Goal: Book appointment/travel/reservation

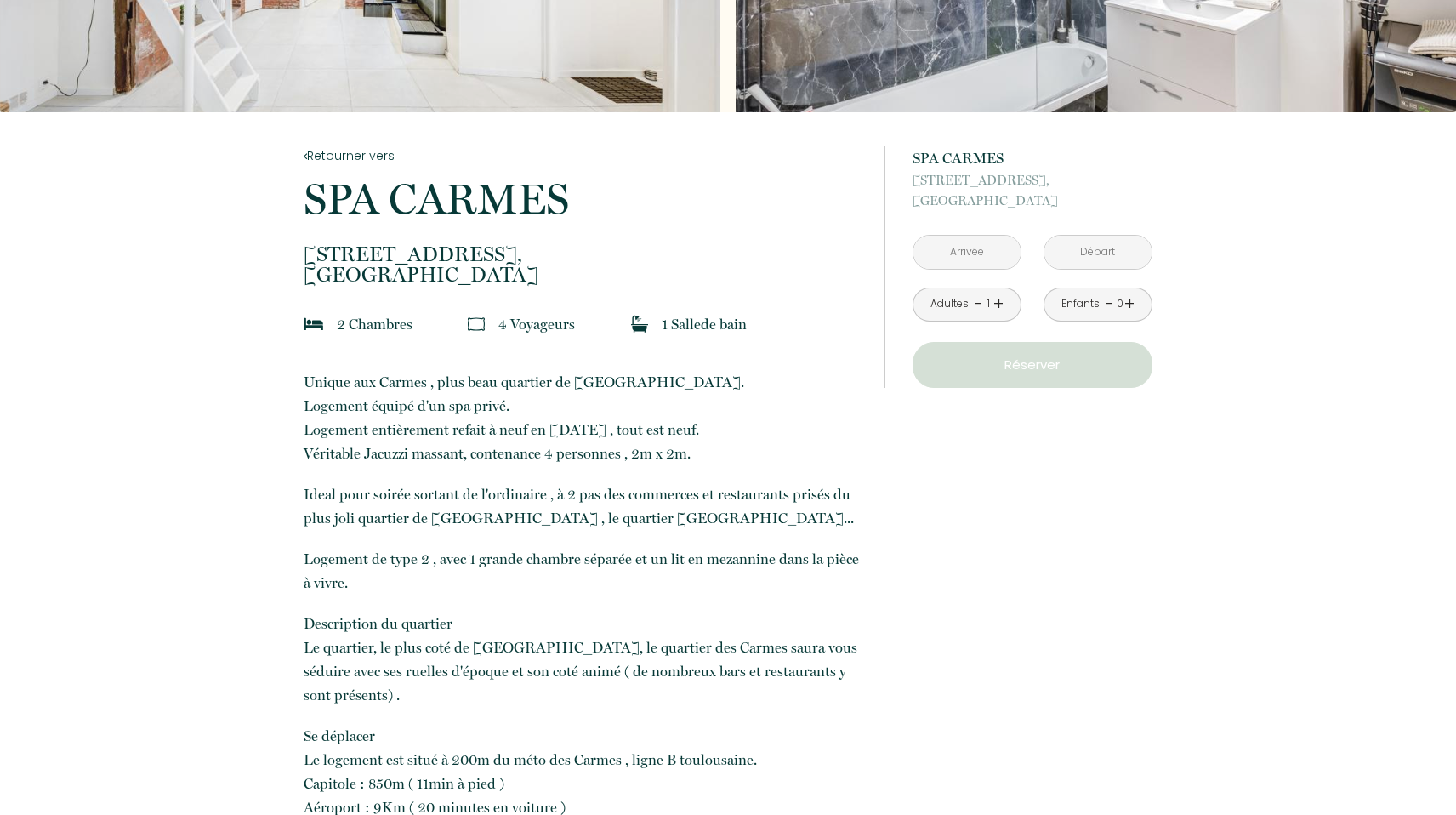
scroll to position [273, 0]
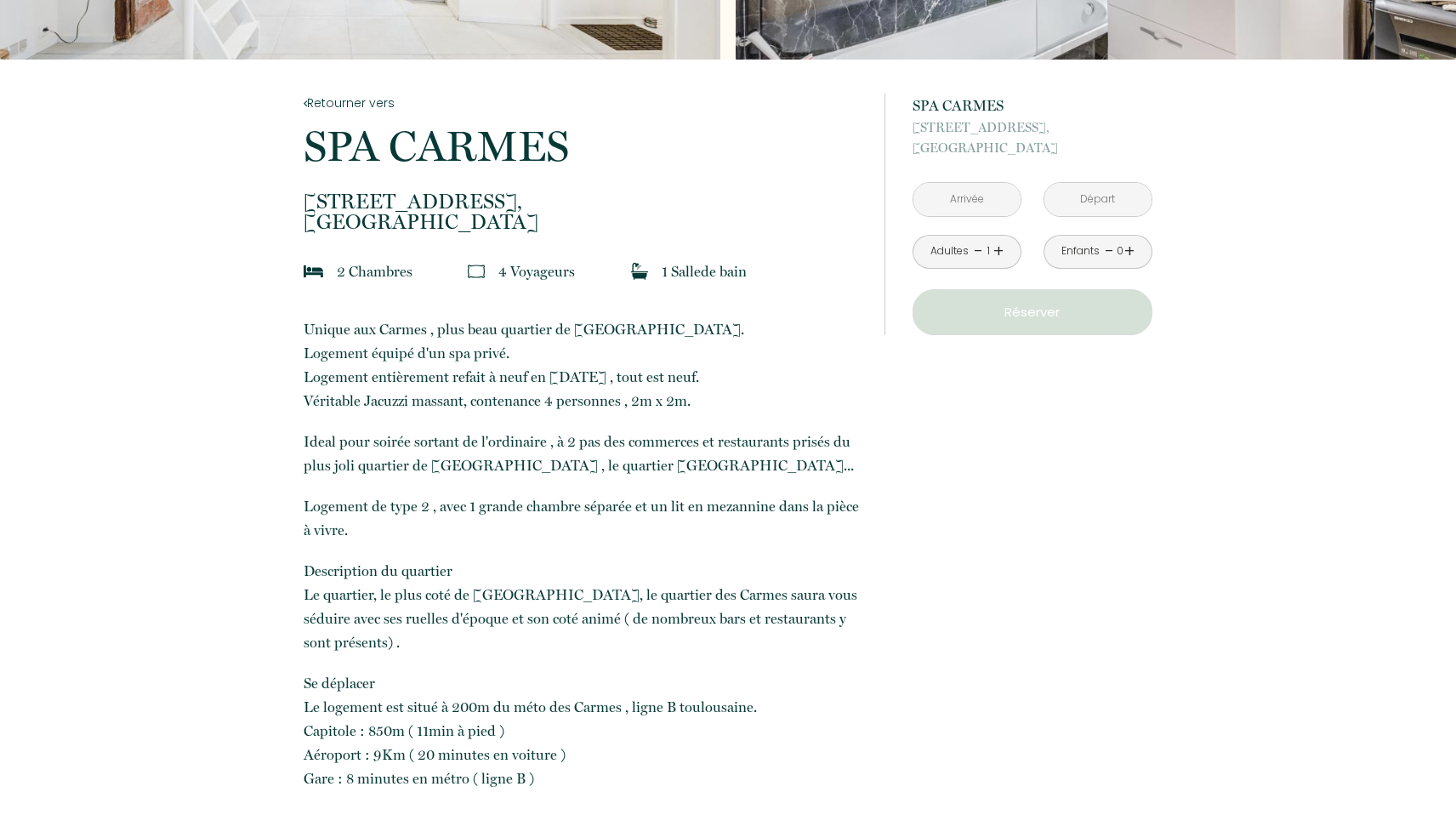
click at [947, 203] on input "text" at bounding box center [967, 199] width 107 height 33
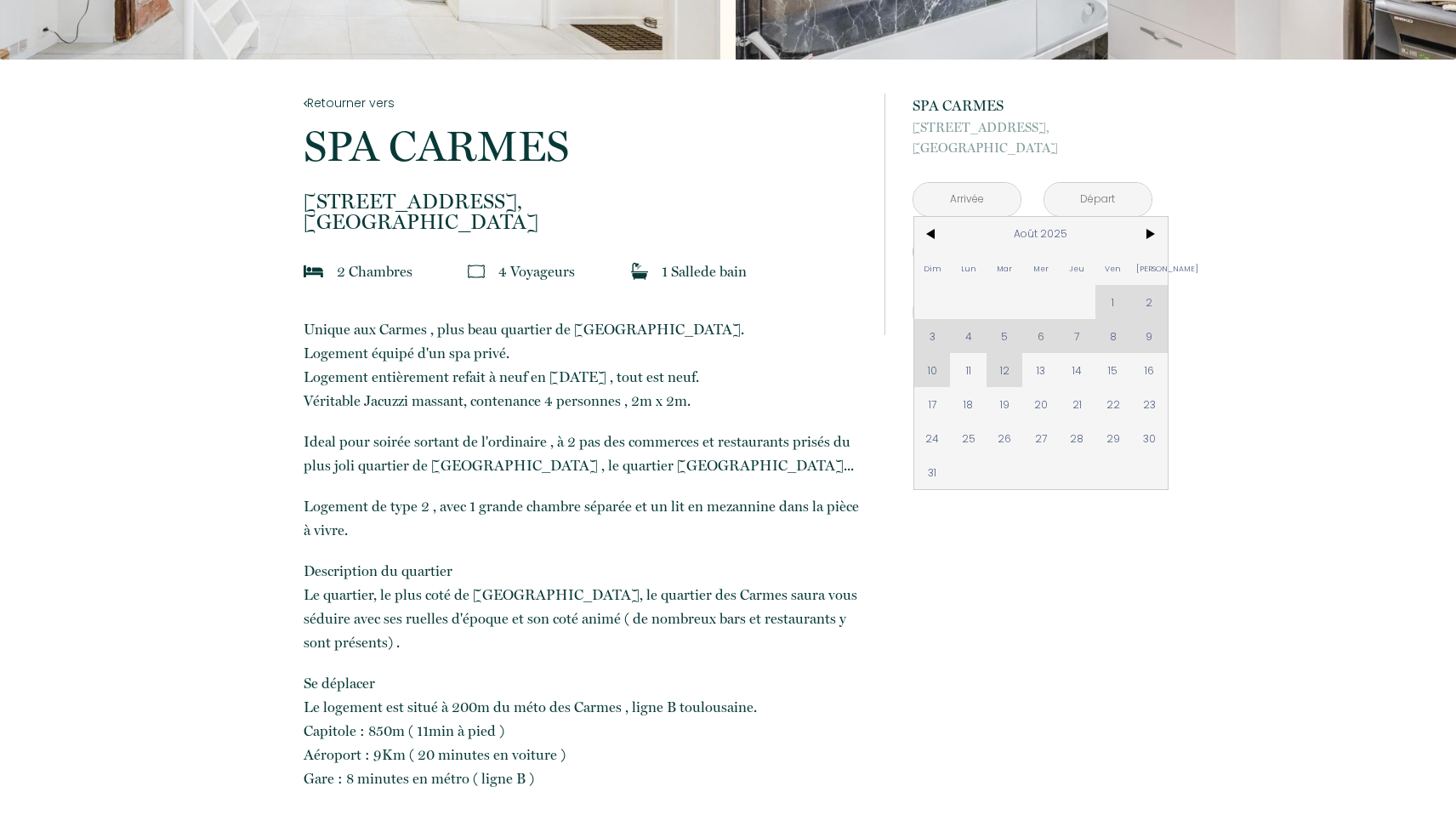
click at [1003, 376] on div "Dim Lun Mar Mer Jeu Ven Sam 1 2 3 4 5 6 7 8 9 10 11 12 13 14 15 16 17 18 19 20 …" at bounding box center [1041, 352] width 253 height 272
click at [1050, 377] on span "13" at bounding box center [1040, 370] width 37 height 34
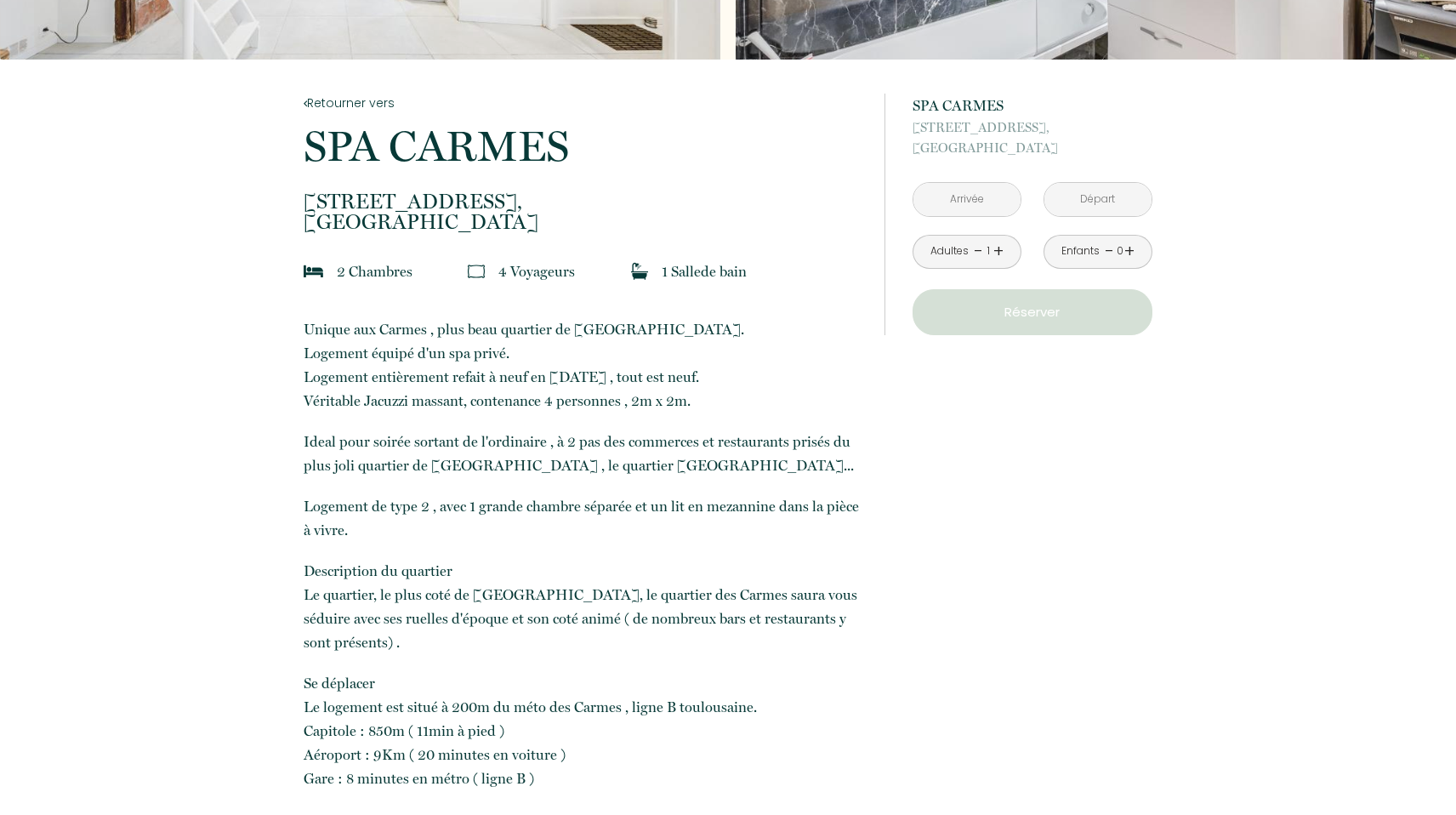
type input "Mer 13 Août 2025"
type input "[DEMOGRAPHIC_DATA][DATE]"
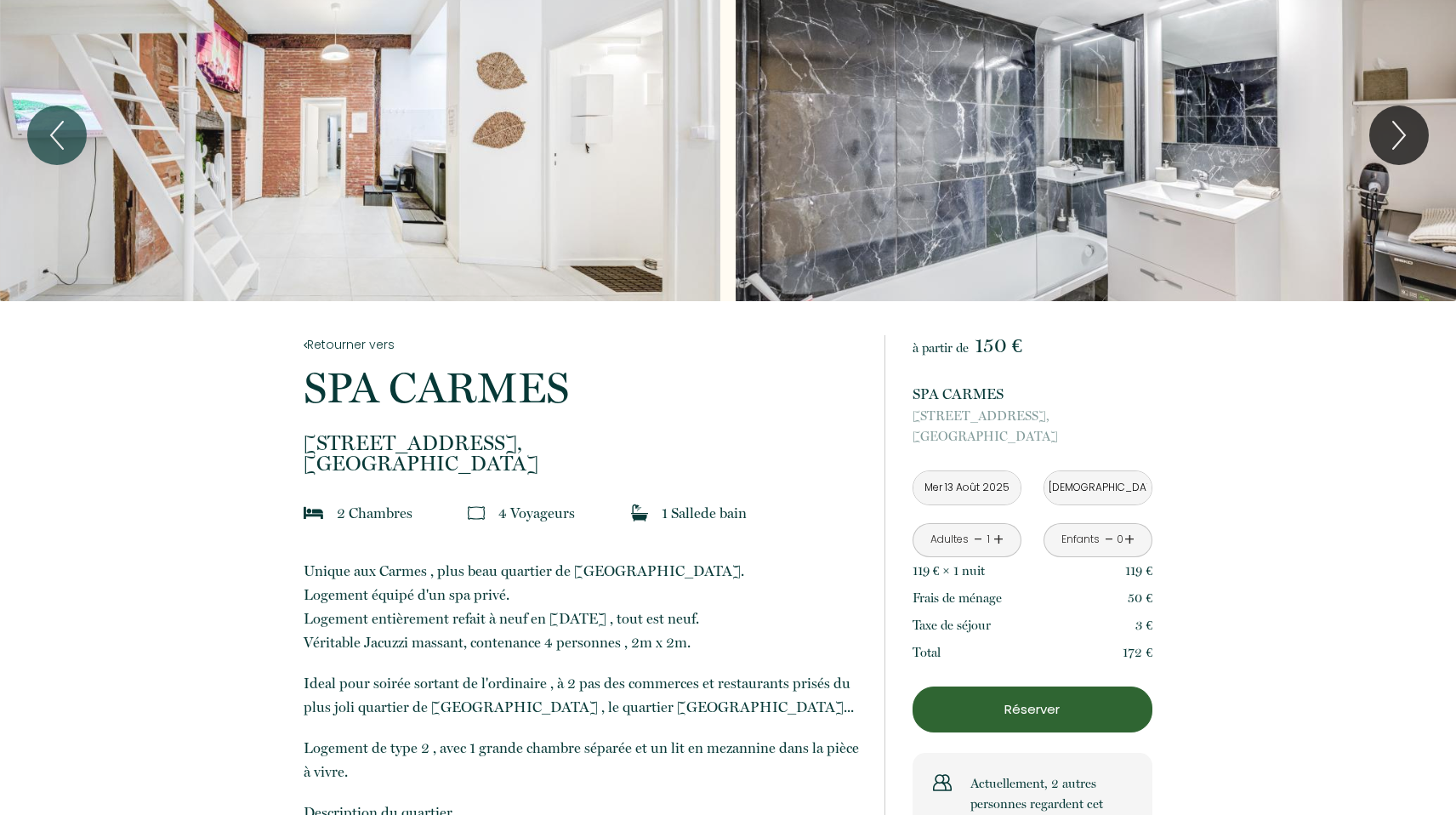
scroll to position [0, 0]
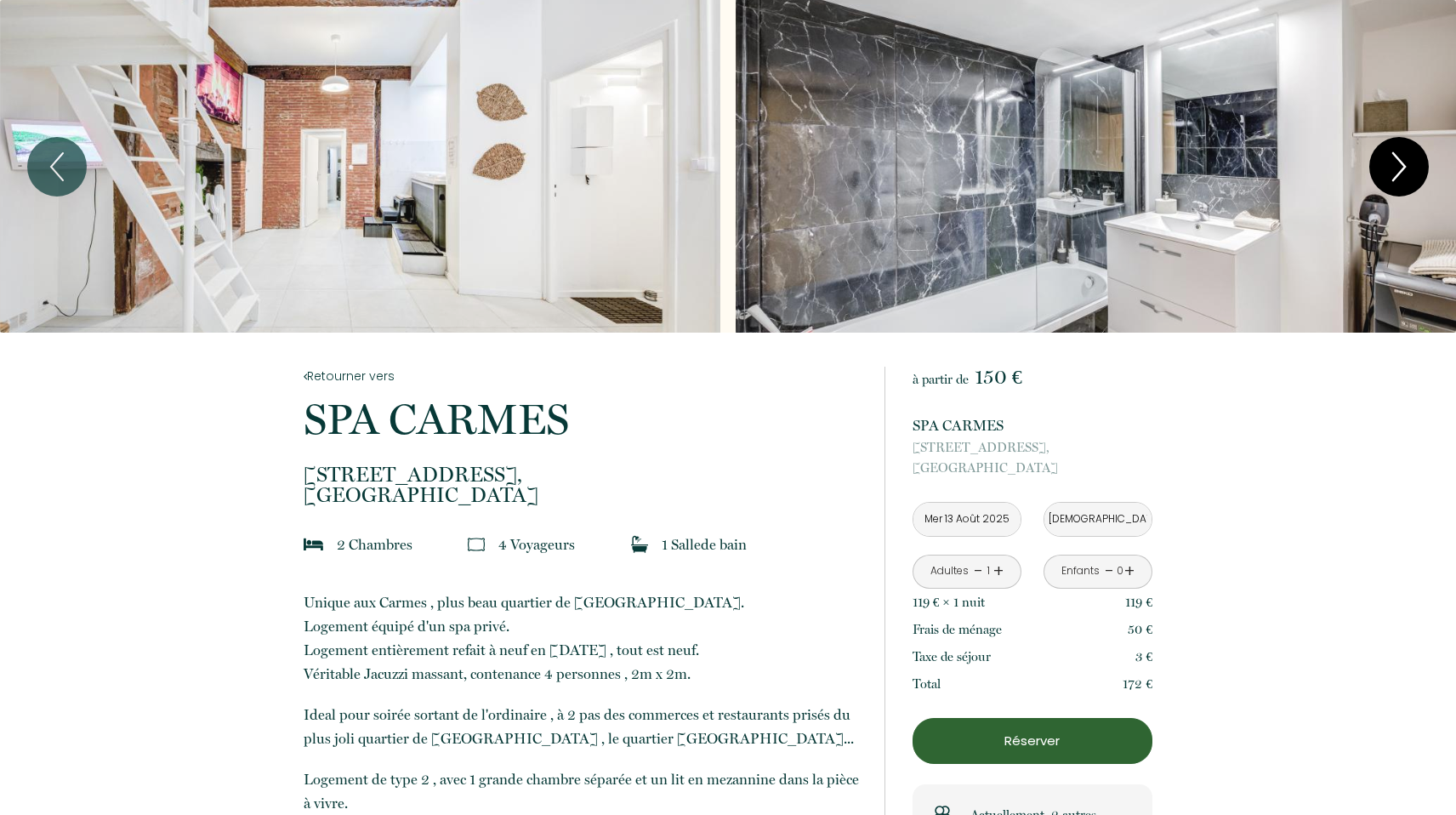
click at [1404, 168] on icon "Next" at bounding box center [1399, 166] width 36 height 51
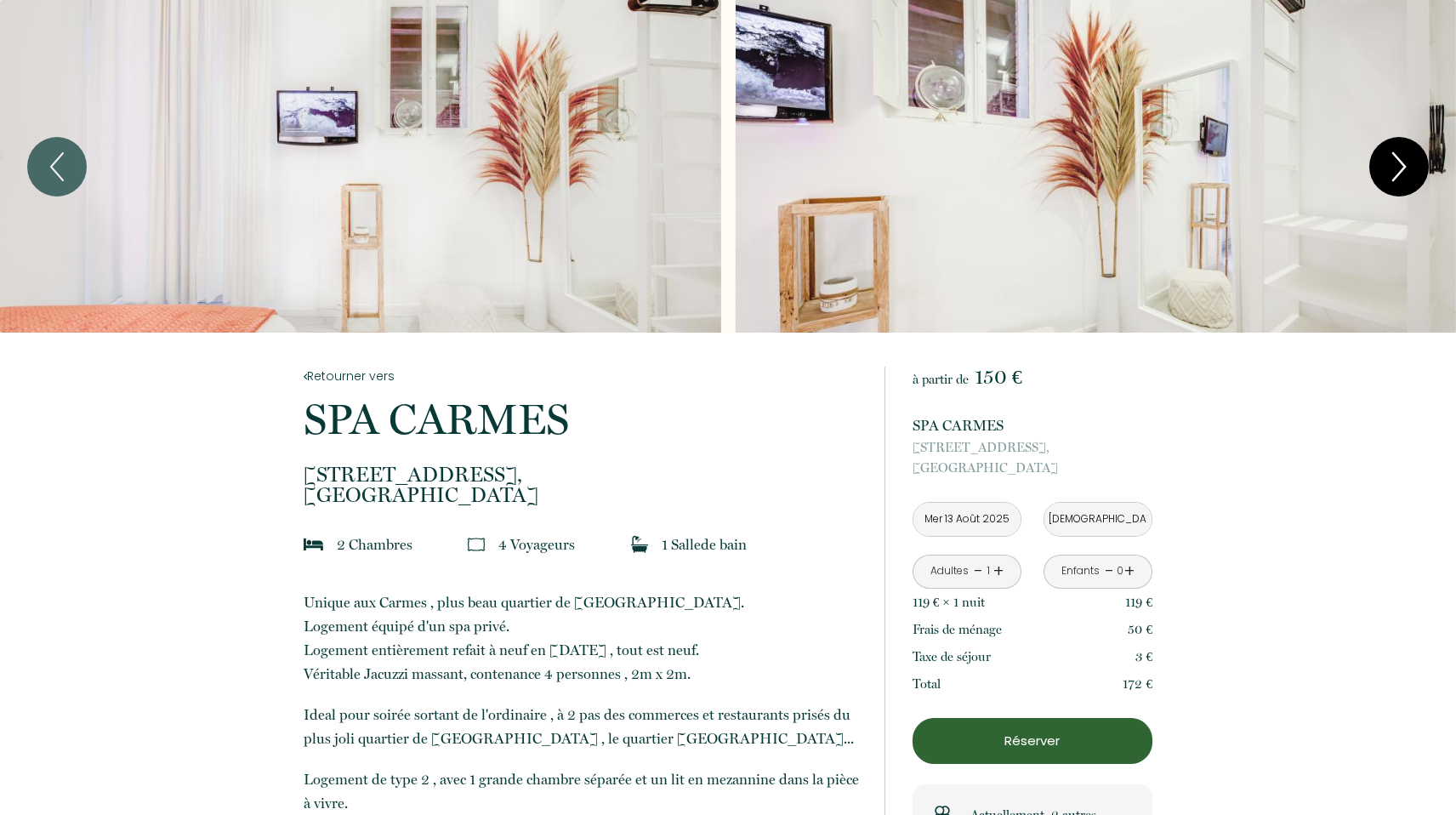
click at [1404, 168] on icon "Next" at bounding box center [1399, 166] width 36 height 51
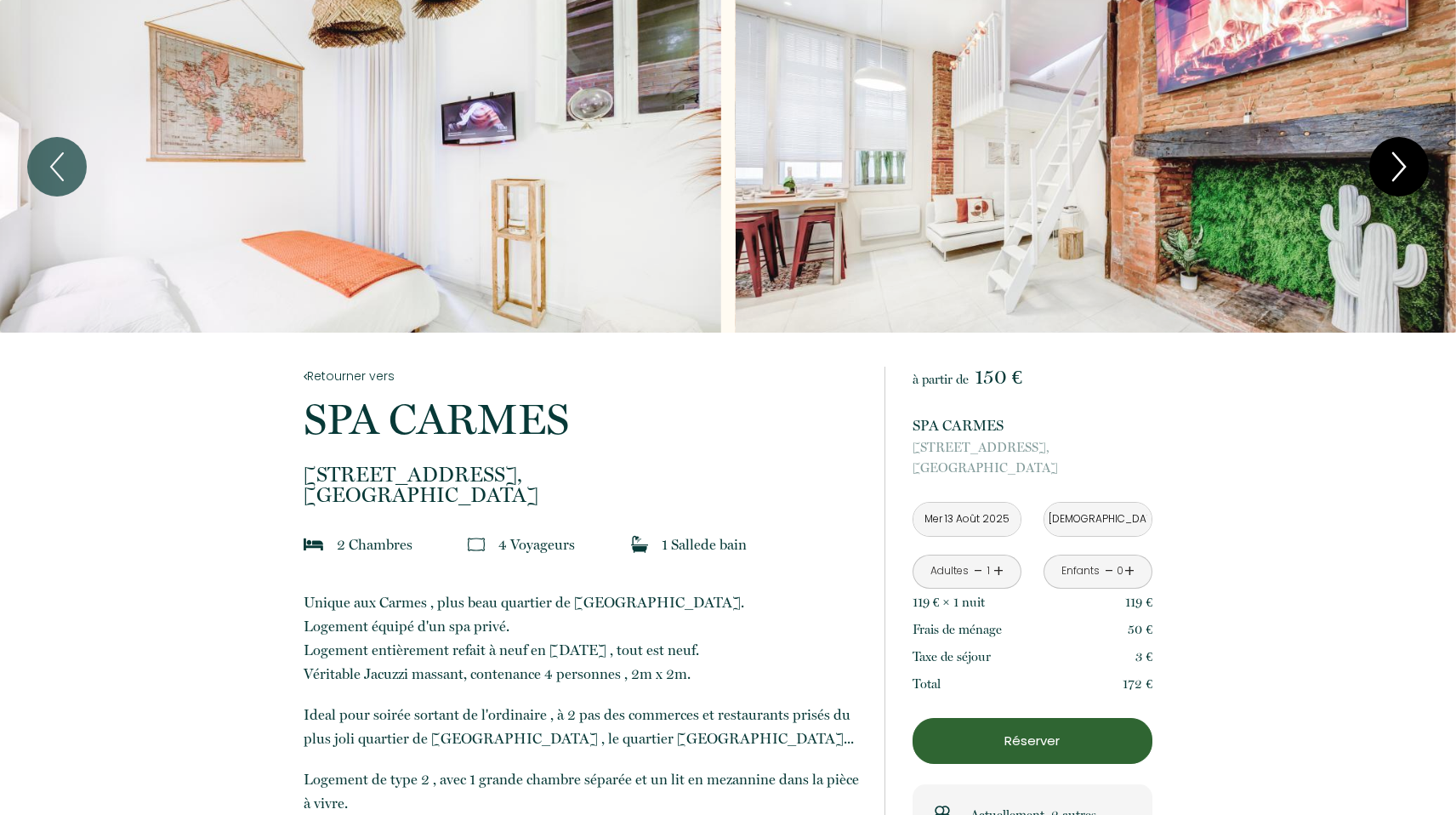
click at [1404, 168] on icon "Next" at bounding box center [1399, 166] width 36 height 51
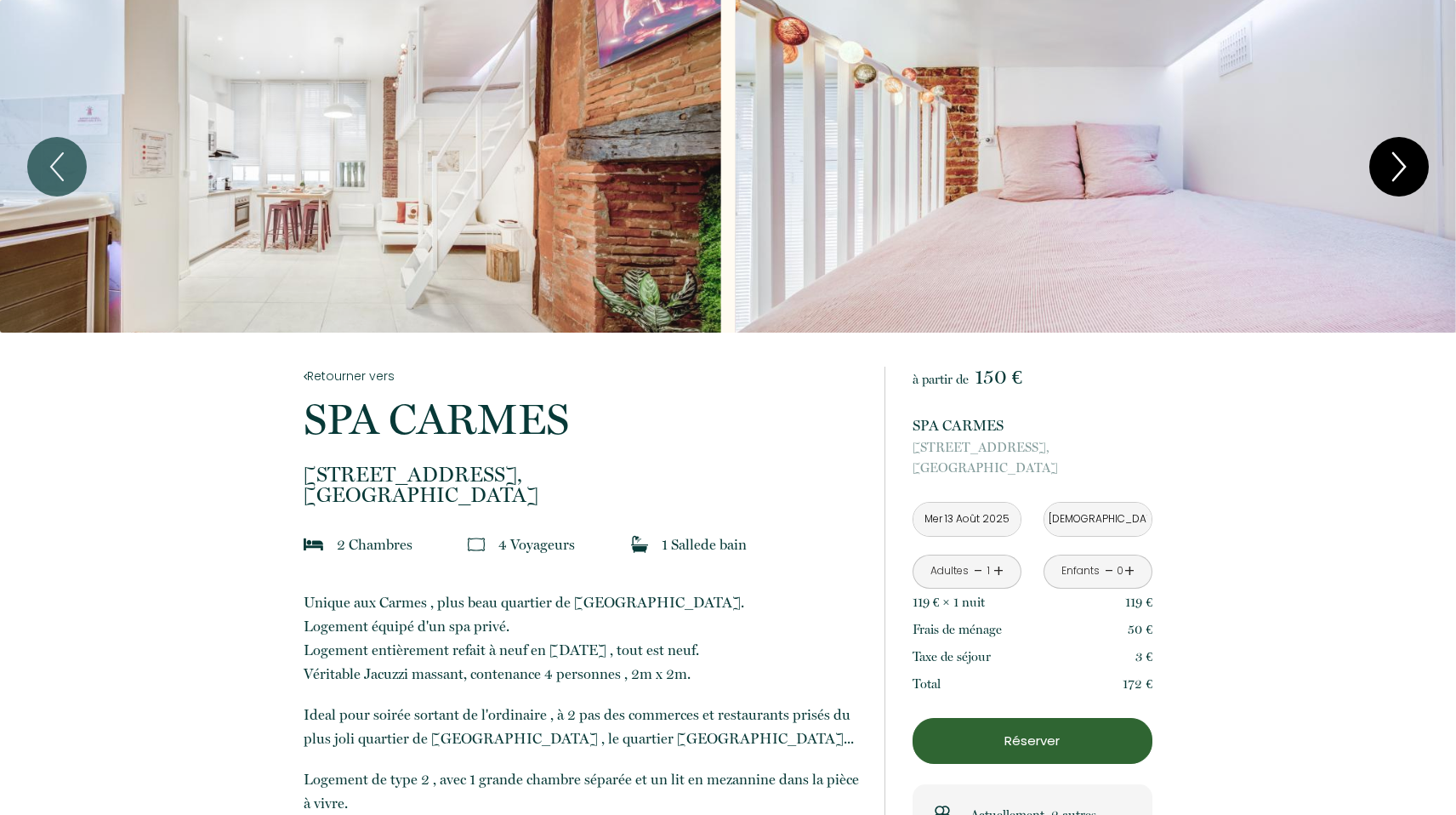
click at [1404, 168] on icon "Next" at bounding box center [1399, 166] width 36 height 51
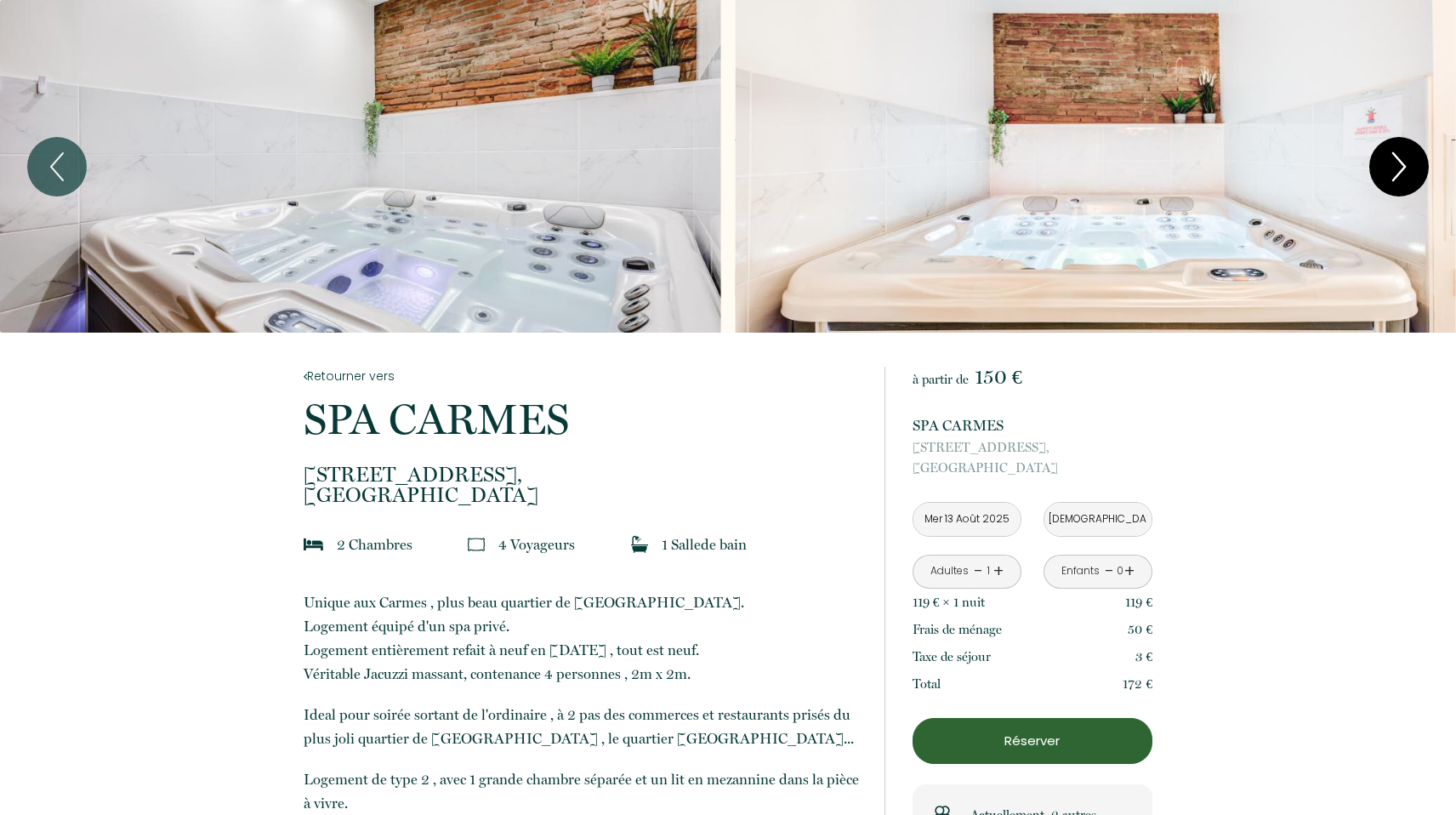
click at [1404, 168] on icon "Next" at bounding box center [1399, 166] width 36 height 51
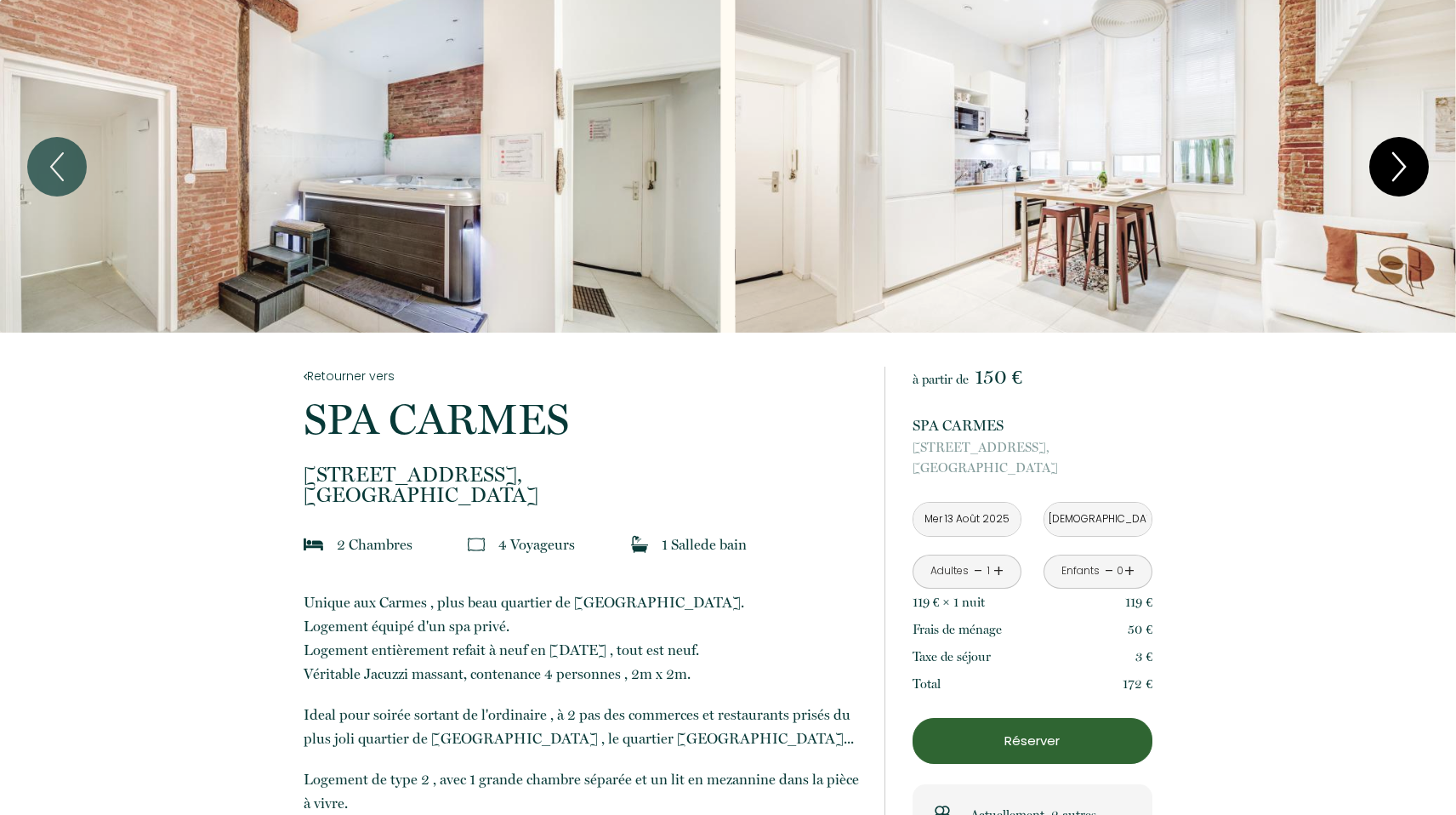
click at [1404, 168] on icon "Next" at bounding box center [1399, 166] width 36 height 51
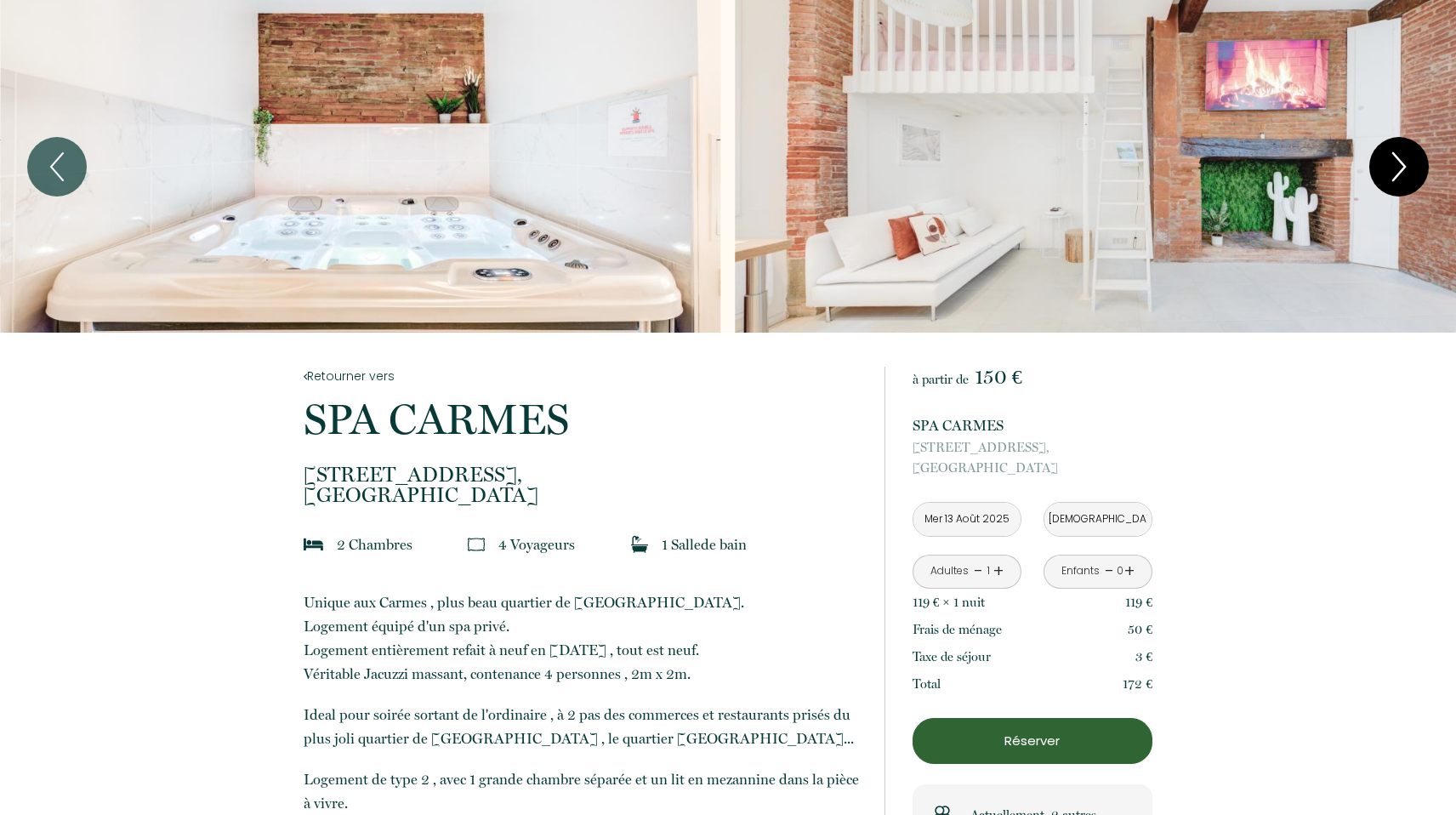
click at [1404, 168] on icon "Next" at bounding box center [1399, 166] width 36 height 51
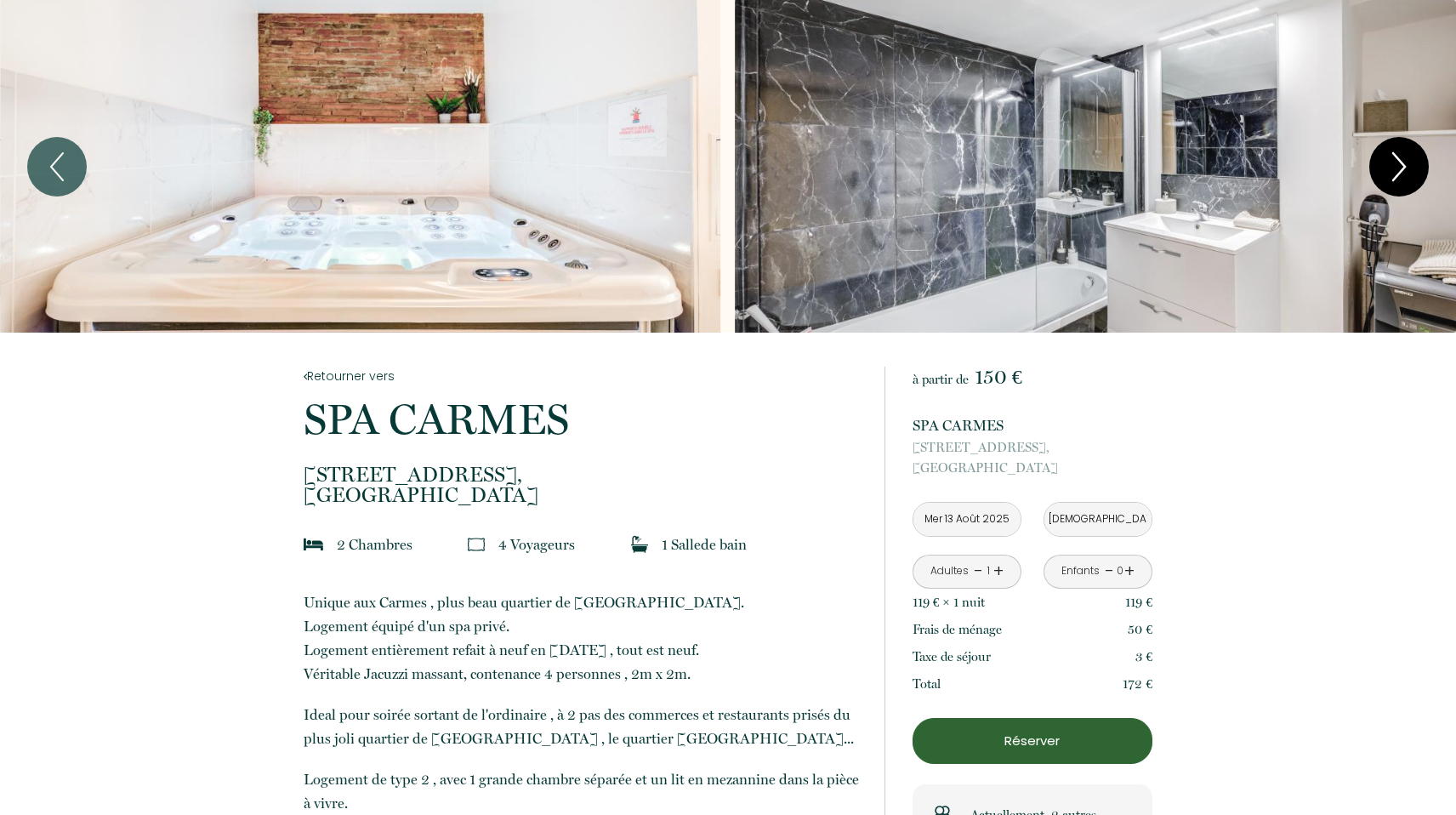
click at [1404, 168] on icon "Next" at bounding box center [1399, 166] width 36 height 51
